Goal: Task Accomplishment & Management: Manage account settings

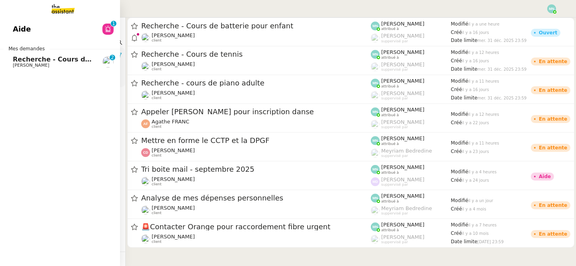
click at [16, 64] on span "[PERSON_NAME]" at bounding box center [31, 65] width 36 height 5
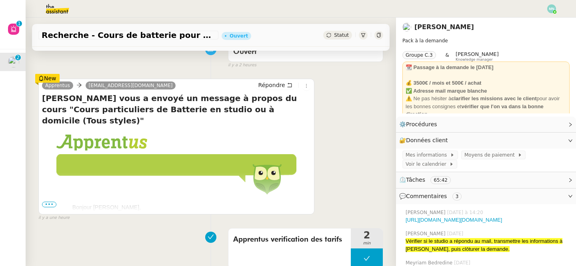
scroll to position [76, 0]
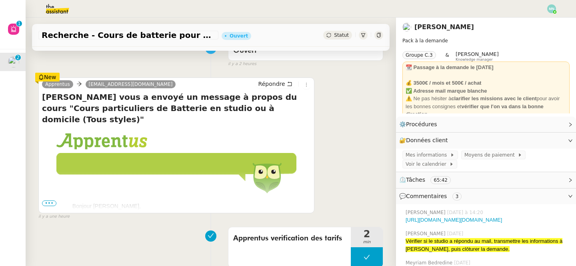
click at [50, 203] on span "•••" at bounding box center [49, 204] width 14 height 6
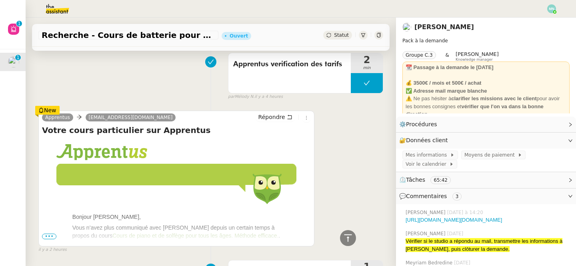
scroll to position [615, 0]
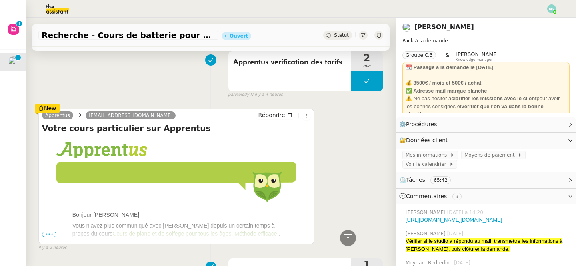
click at [47, 232] on span "•••" at bounding box center [49, 235] width 14 height 6
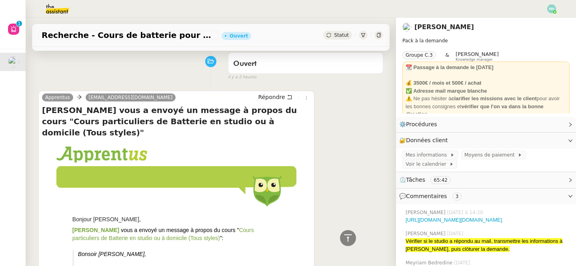
scroll to position [0, 0]
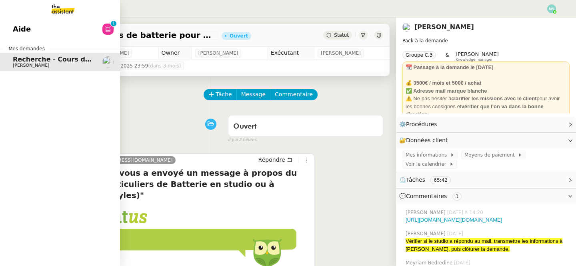
click at [26, 36] on link "Aide 0 1 2 3 4 5 6 7 8 9" at bounding box center [60, 29] width 120 height 18
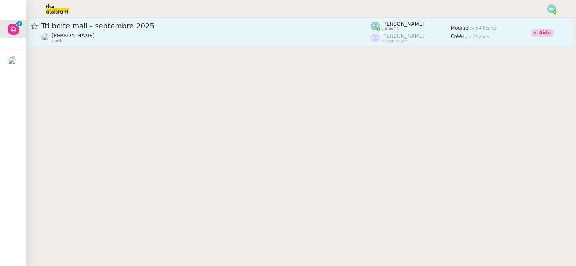
click at [247, 22] on div "Tri boite mail - septembre 2025" at bounding box center [205, 26] width 329 height 10
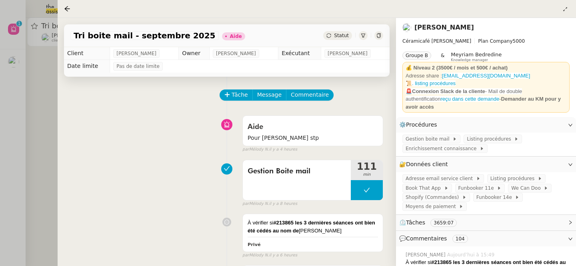
click at [29, 100] on div at bounding box center [288, 133] width 576 height 266
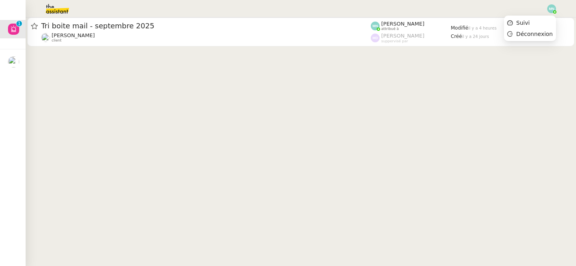
click at [551, 8] on img at bounding box center [551, 8] width 9 height 9
click at [538, 20] on li "Suivi" at bounding box center [530, 22] width 52 height 11
